Goal: Transaction & Acquisition: Purchase product/service

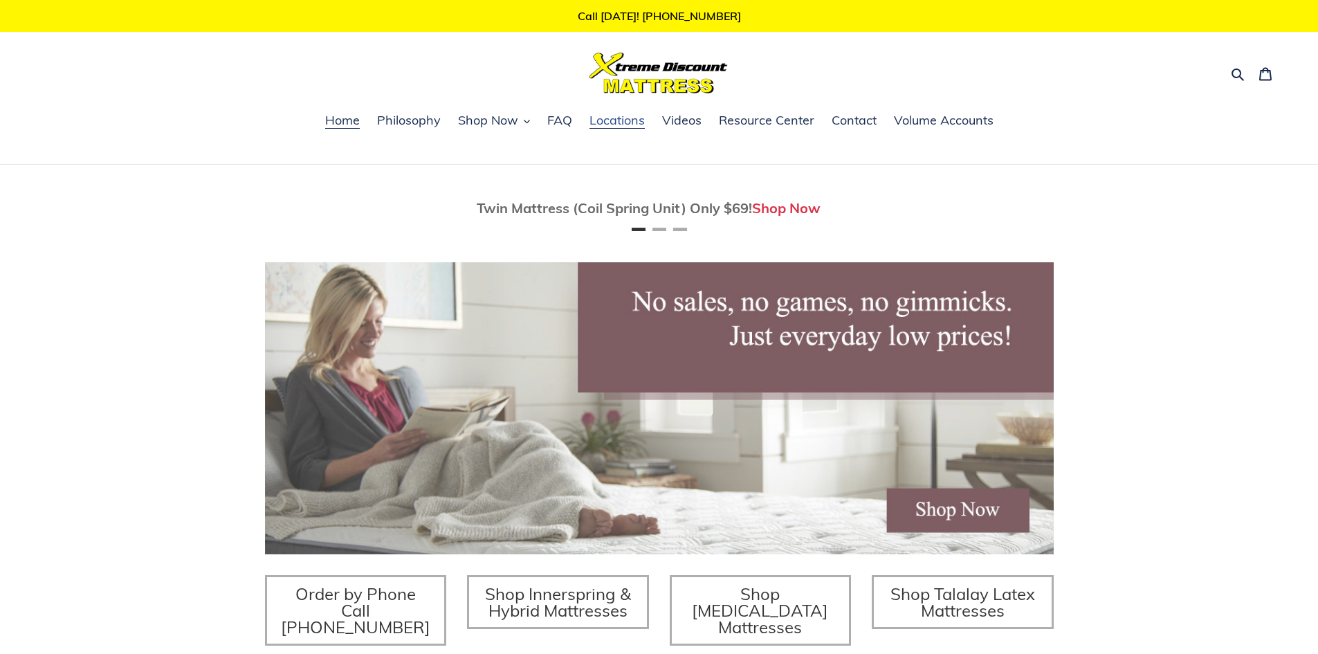
click at [606, 122] on span "Locations" at bounding box center [616, 120] width 55 height 17
click at [476, 122] on span "Shop Now" at bounding box center [488, 120] width 60 height 17
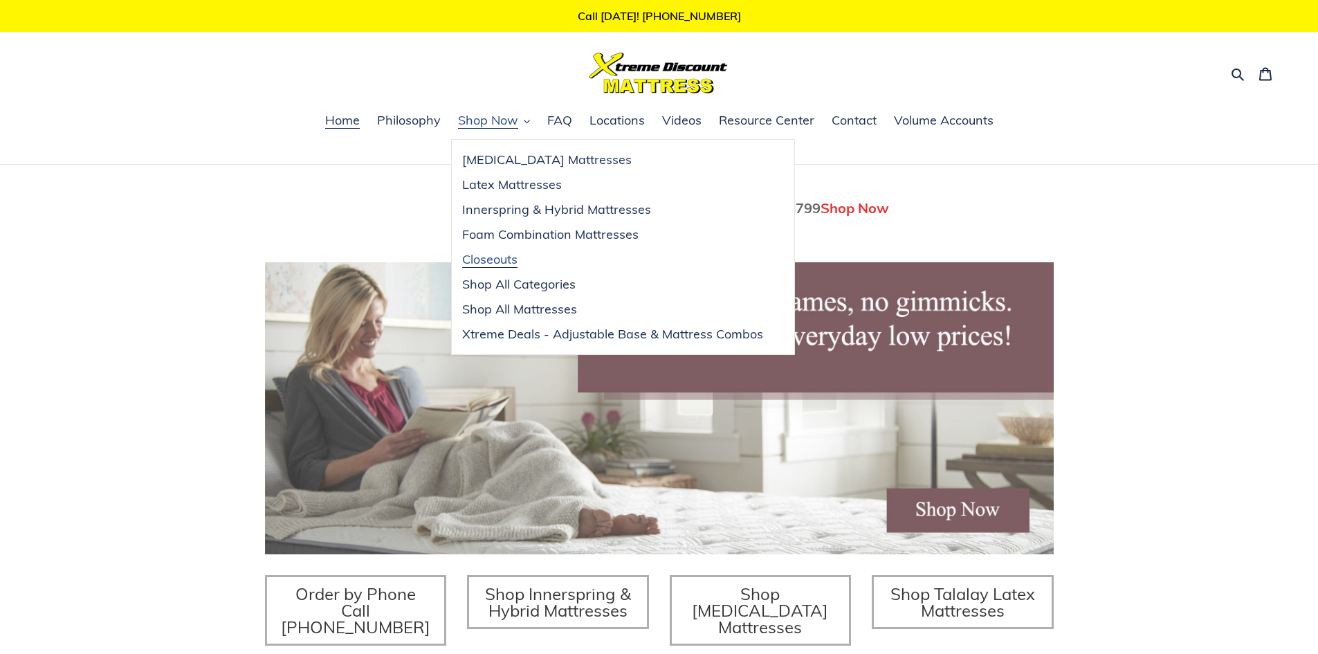
scroll to position [0, 789]
click at [506, 326] on span "Xtreme Deals - Adjustable Base & Mattress Combos" at bounding box center [612, 334] width 301 height 17
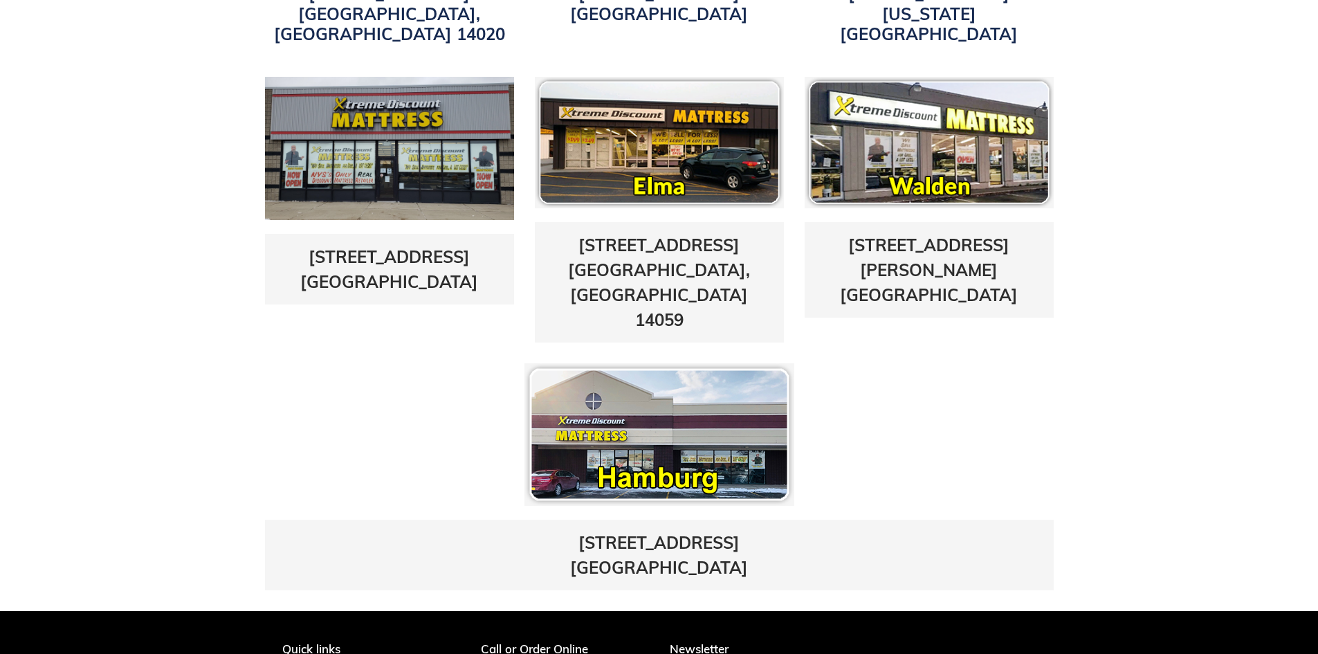
scroll to position [692, 0]
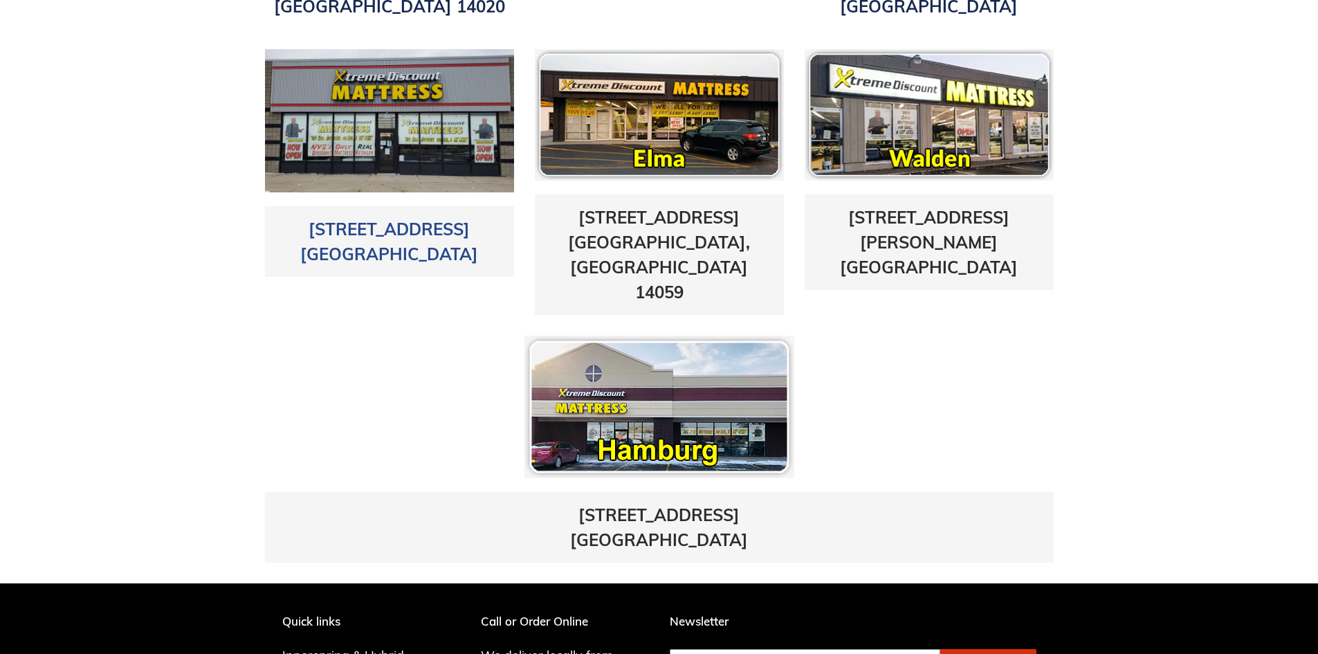
click at [381, 219] on link "5433 Transit Road East Amherst, NY 14221" at bounding box center [389, 242] width 178 height 46
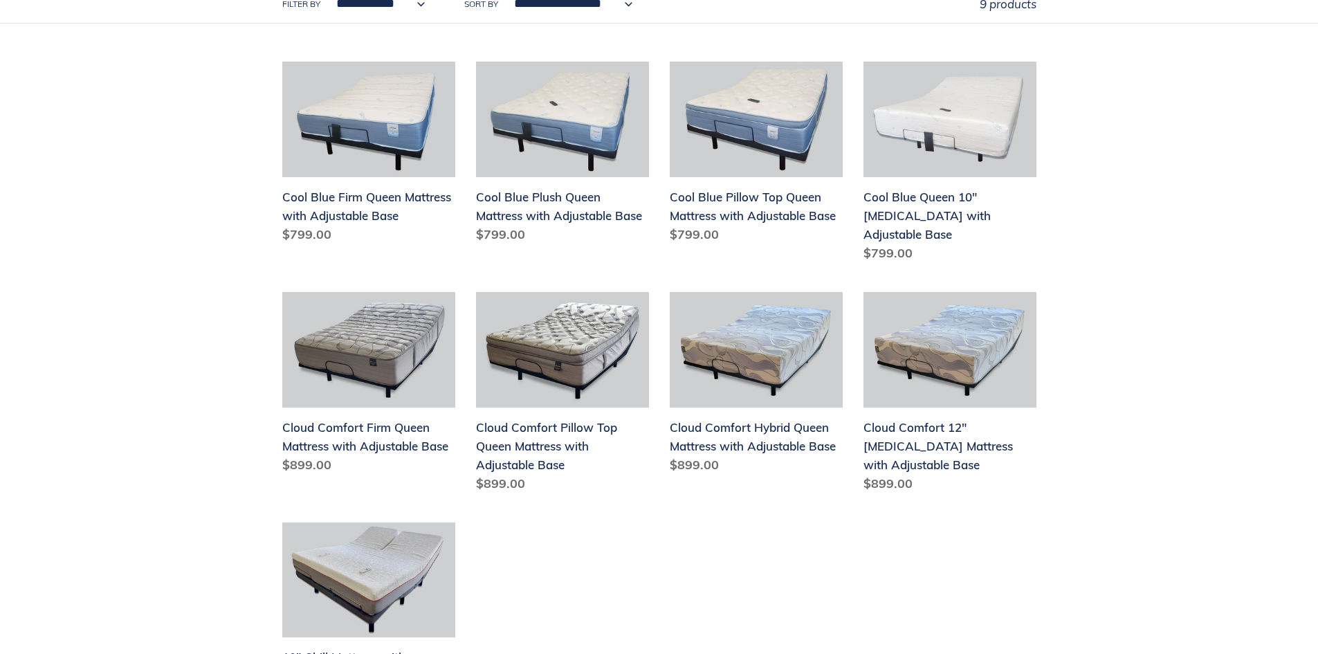
scroll to position [346, 0]
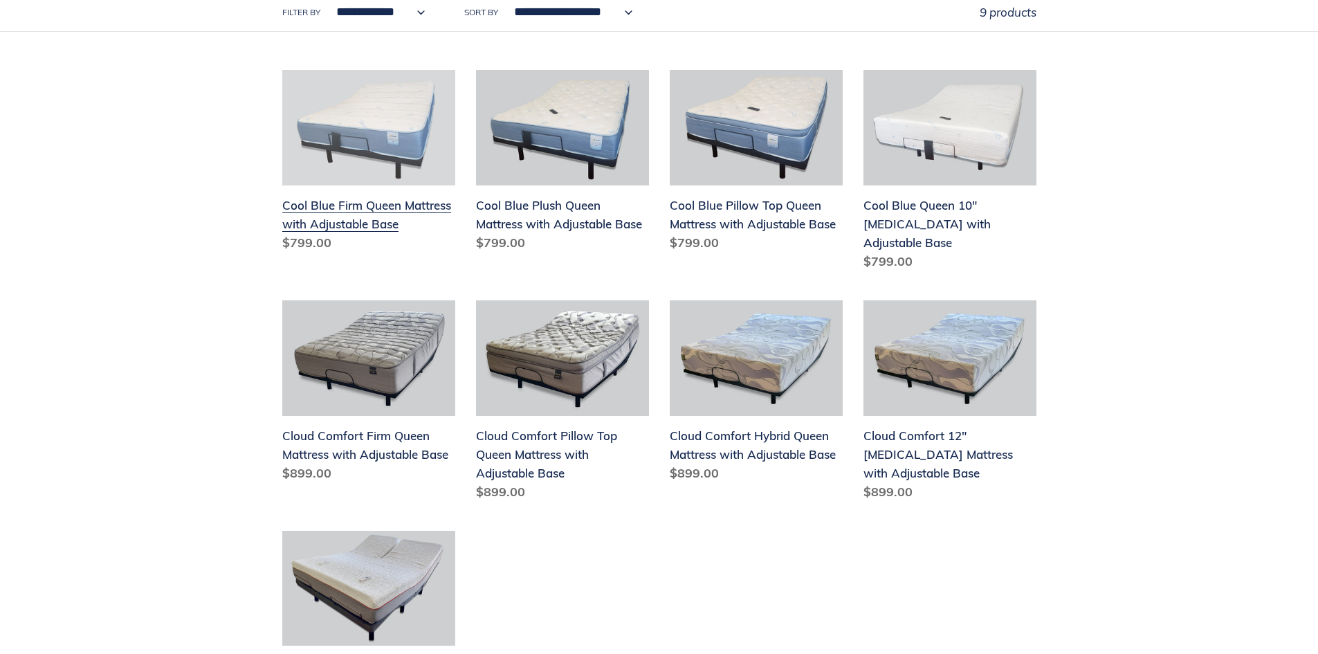
click at [331, 216] on link "Cool Blue Firm Queen Mattress with Adjustable Base" at bounding box center [368, 163] width 173 height 187
